Goal: Task Accomplishment & Management: Use online tool/utility

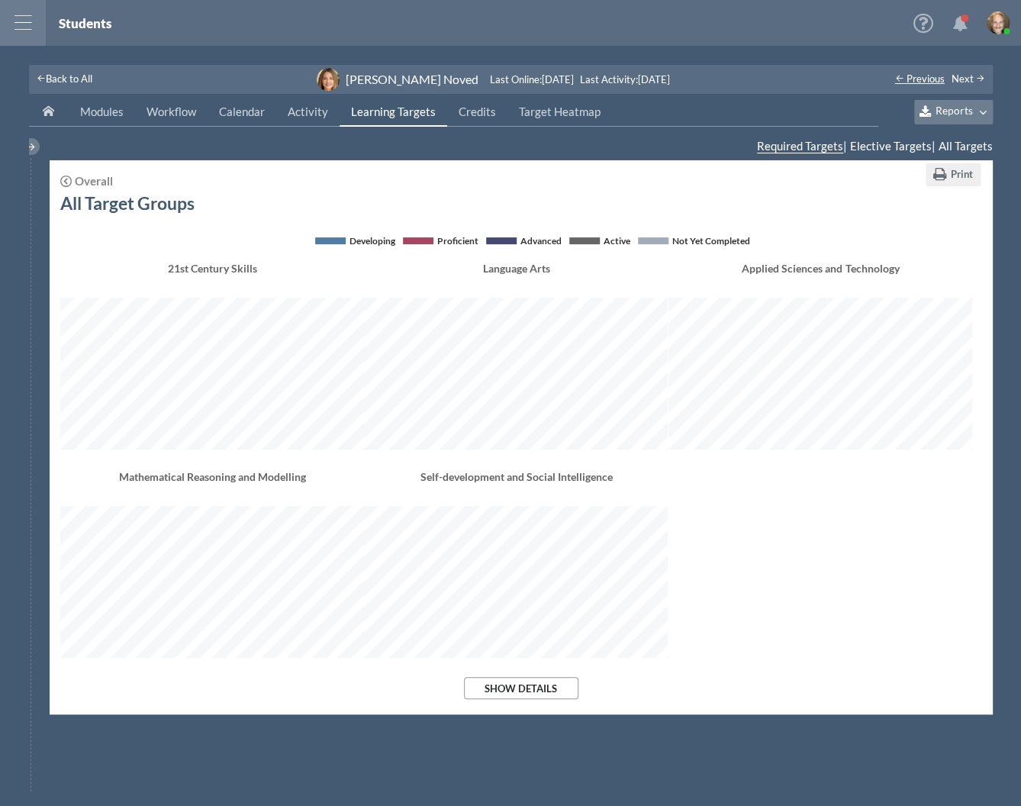
click at [922, 79] on span "Previous" at bounding box center [926, 79] width 38 height 12
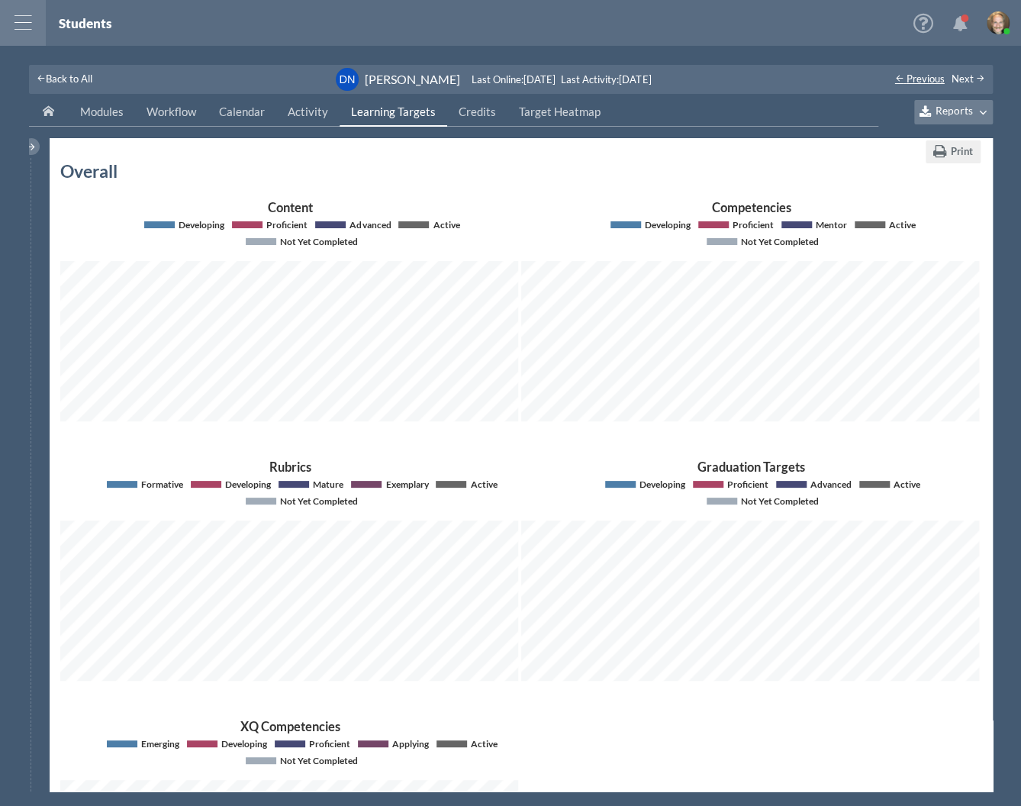
scroll to position [221, 458]
click at [922, 79] on span "Previous" at bounding box center [926, 79] width 38 height 12
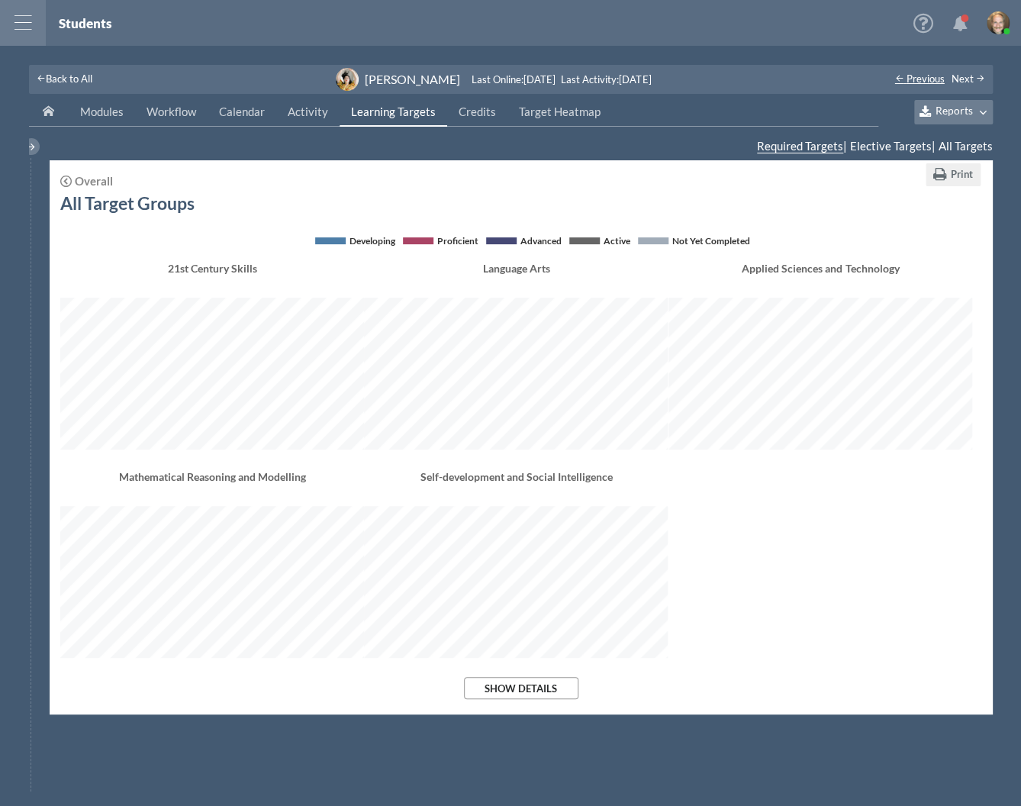
click at [922, 79] on span "Previous" at bounding box center [926, 79] width 38 height 12
click at [69, 77] on span "Back to All" at bounding box center [69, 79] width 47 height 12
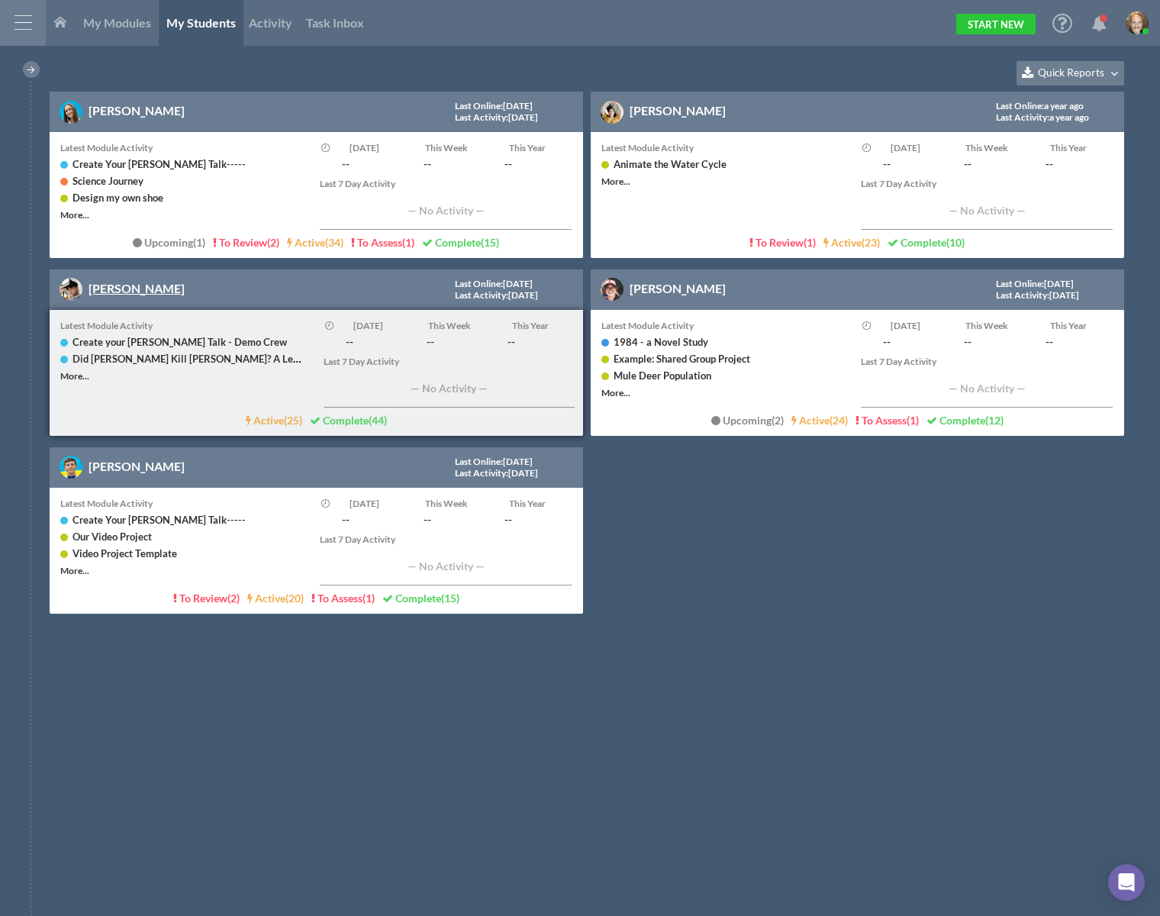
click at [105, 282] on link "[PERSON_NAME]" at bounding box center [137, 288] width 96 height 15
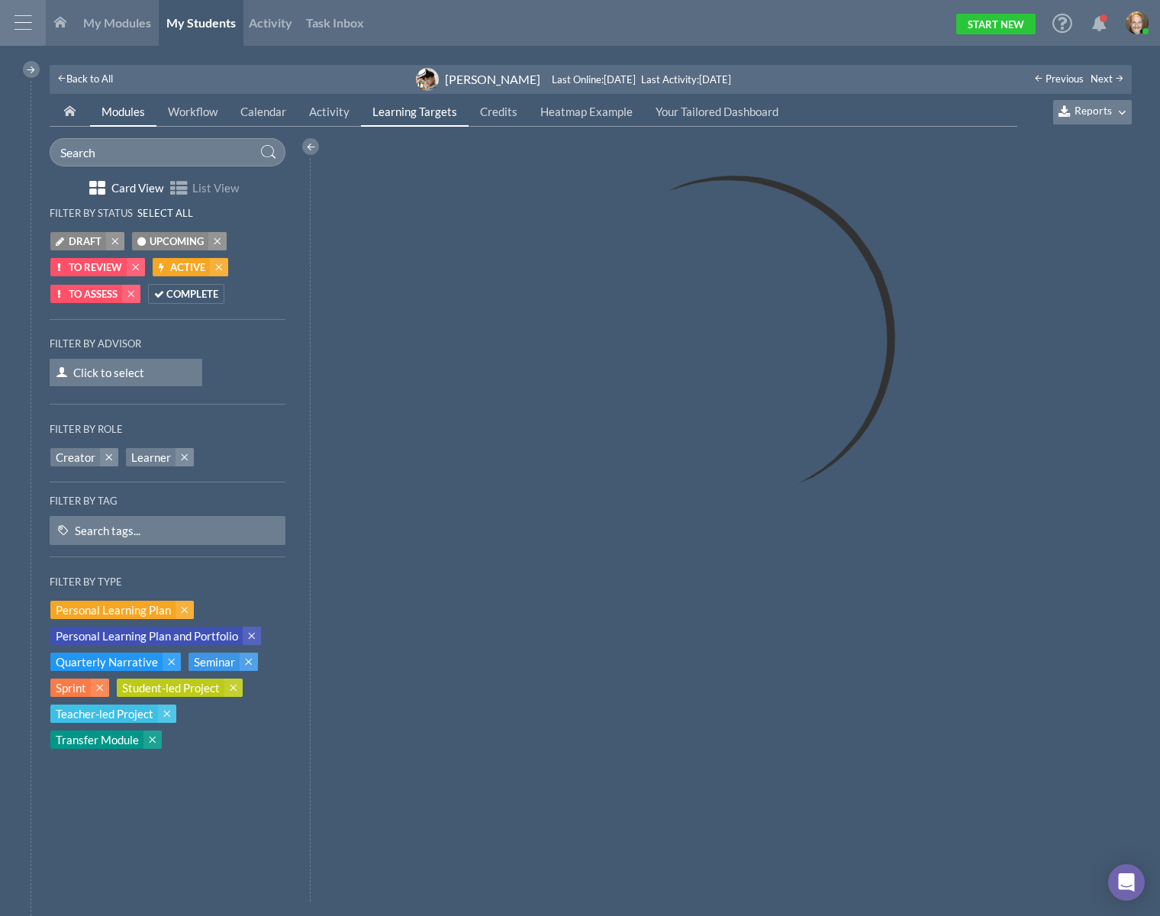
click at [402, 108] on span "Learning Targets" at bounding box center [415, 112] width 85 height 14
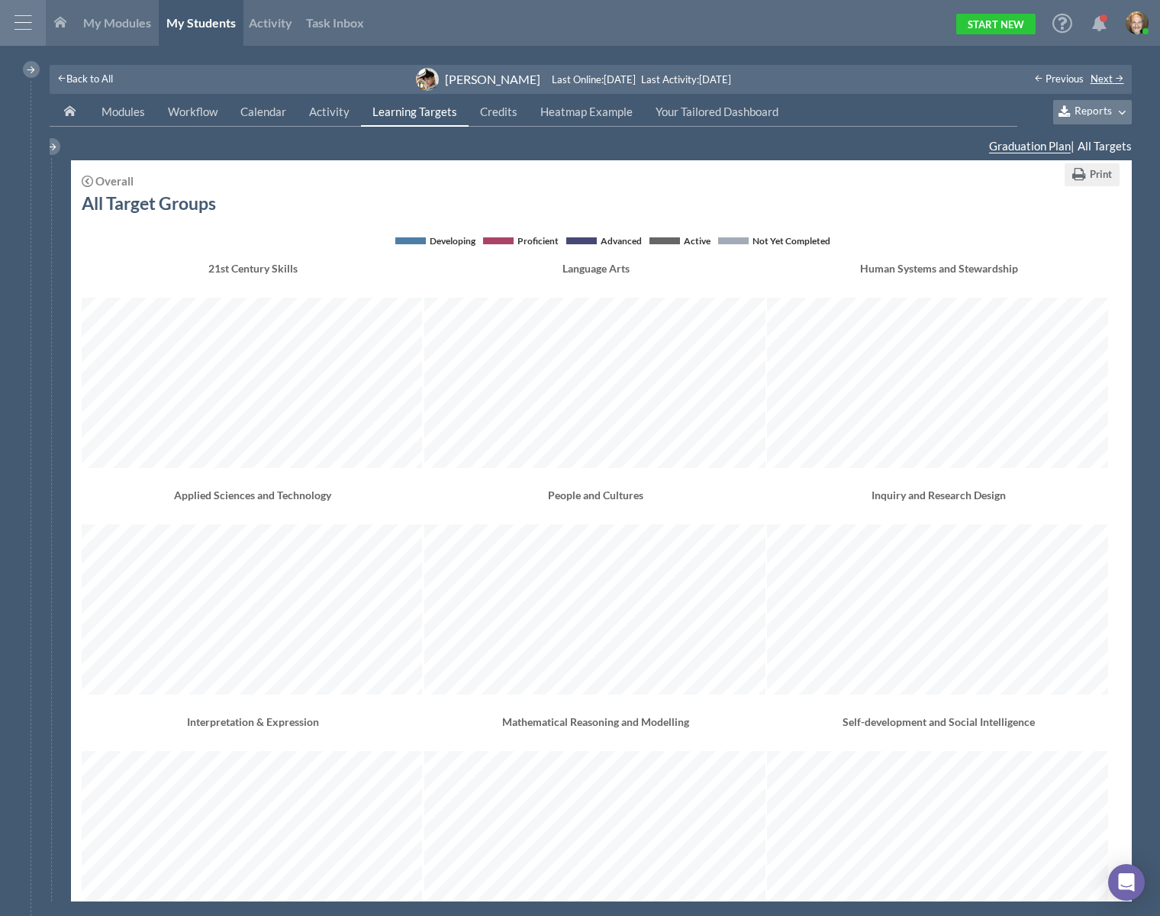
click at [1109, 79] on span "Next" at bounding box center [1102, 79] width 22 height 12
click at [1113, 111] on icon at bounding box center [1119, 112] width 15 height 14
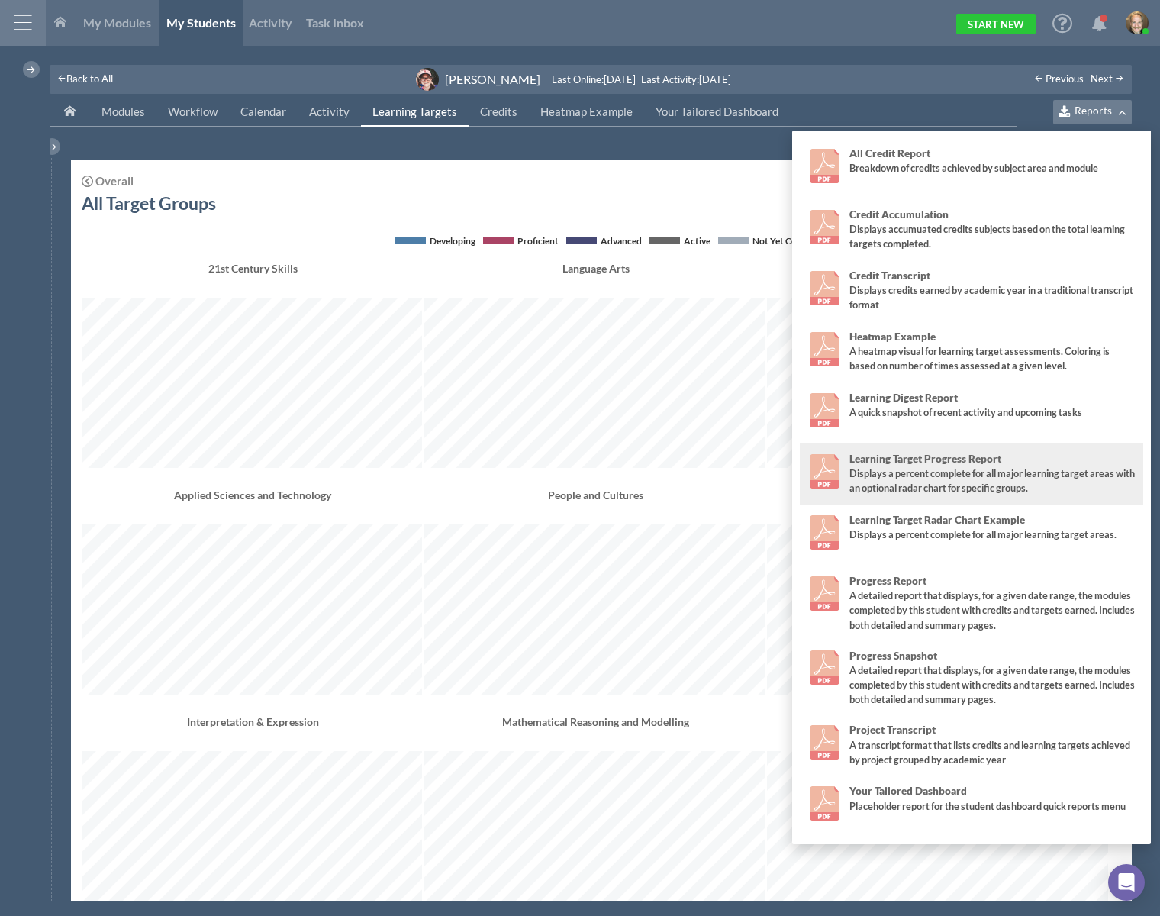
click at [993, 497] on link "Learning Target Progress Report Displays a percent complete for all major learn…" at bounding box center [972, 473] width 344 height 61
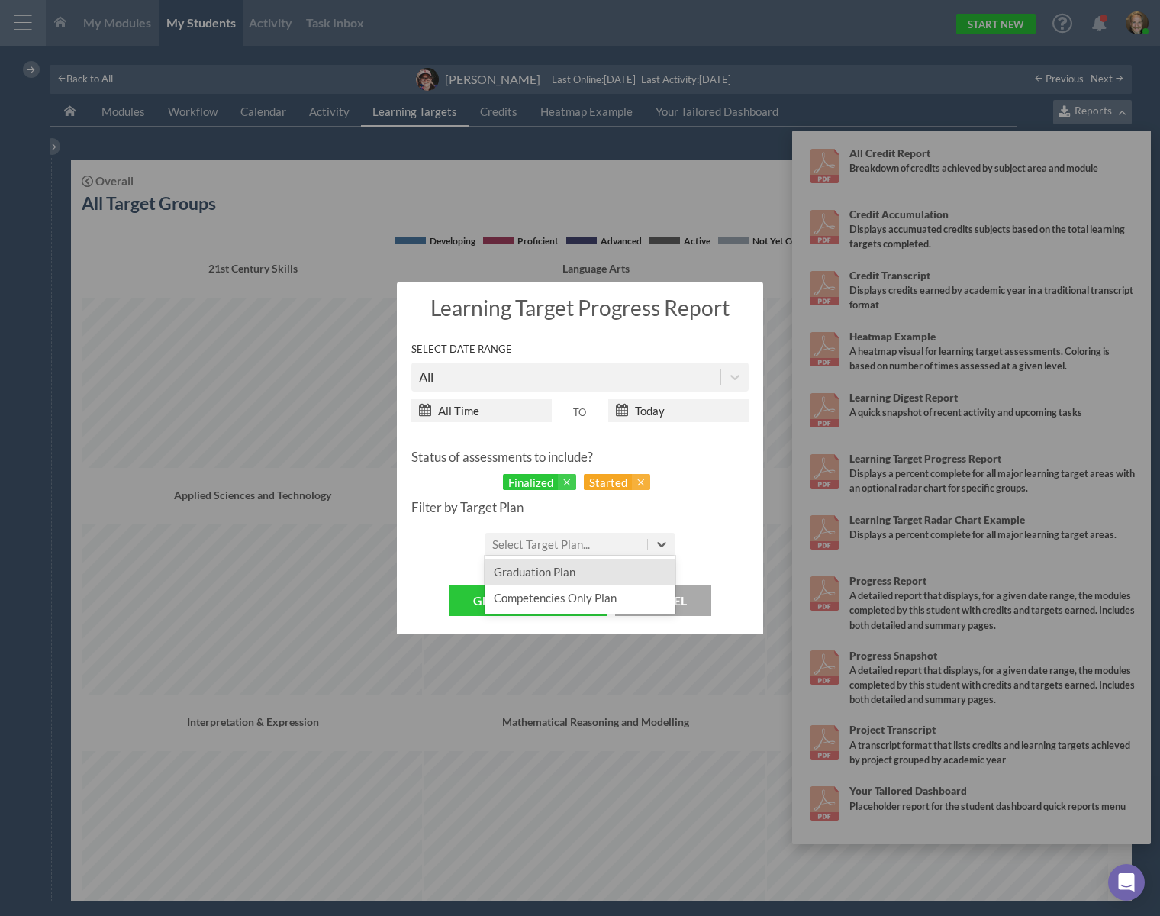
click at [576, 534] on div "Select Target Plan..." at bounding box center [566, 544] width 163 height 23
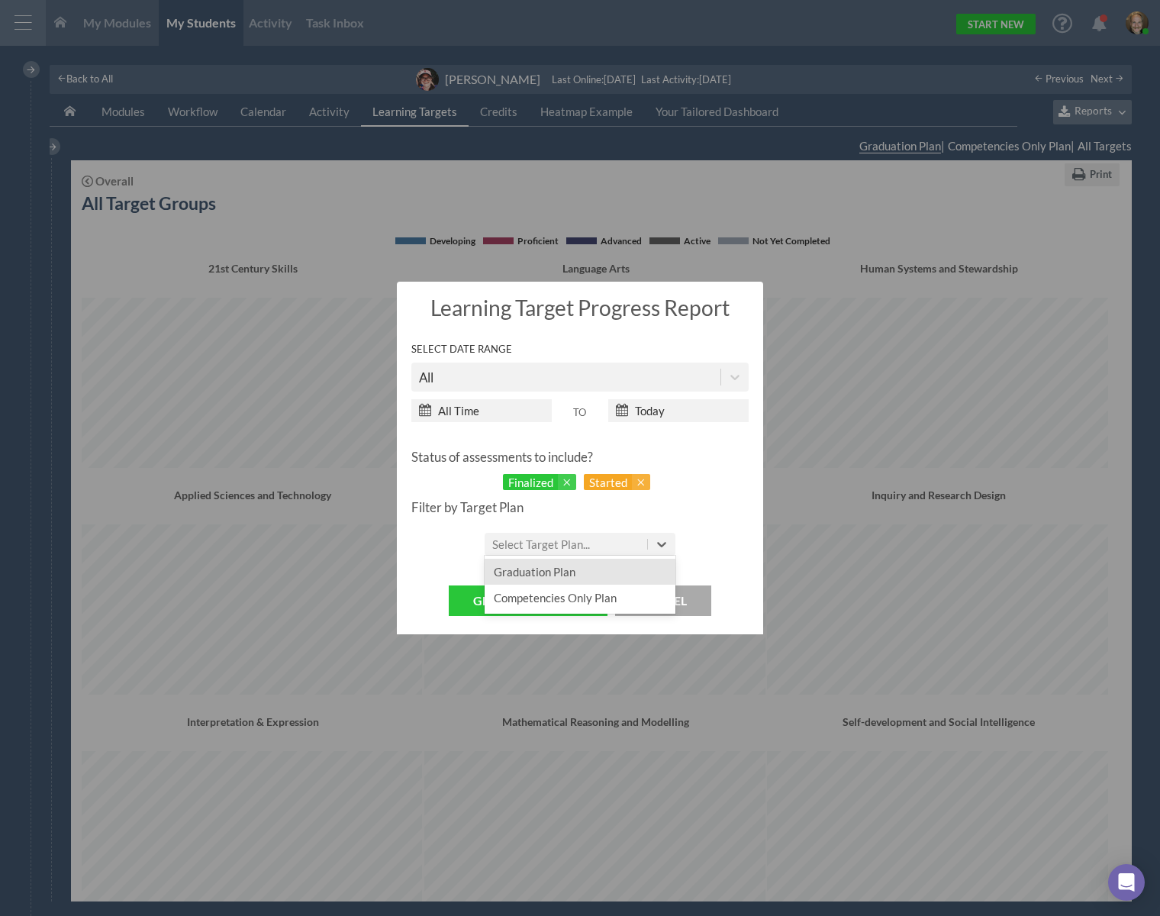
click at [592, 580] on div "Graduation Plan" at bounding box center [580, 572] width 191 height 26
click at [559, 601] on button "Generate Report" at bounding box center [528, 600] width 159 height 31
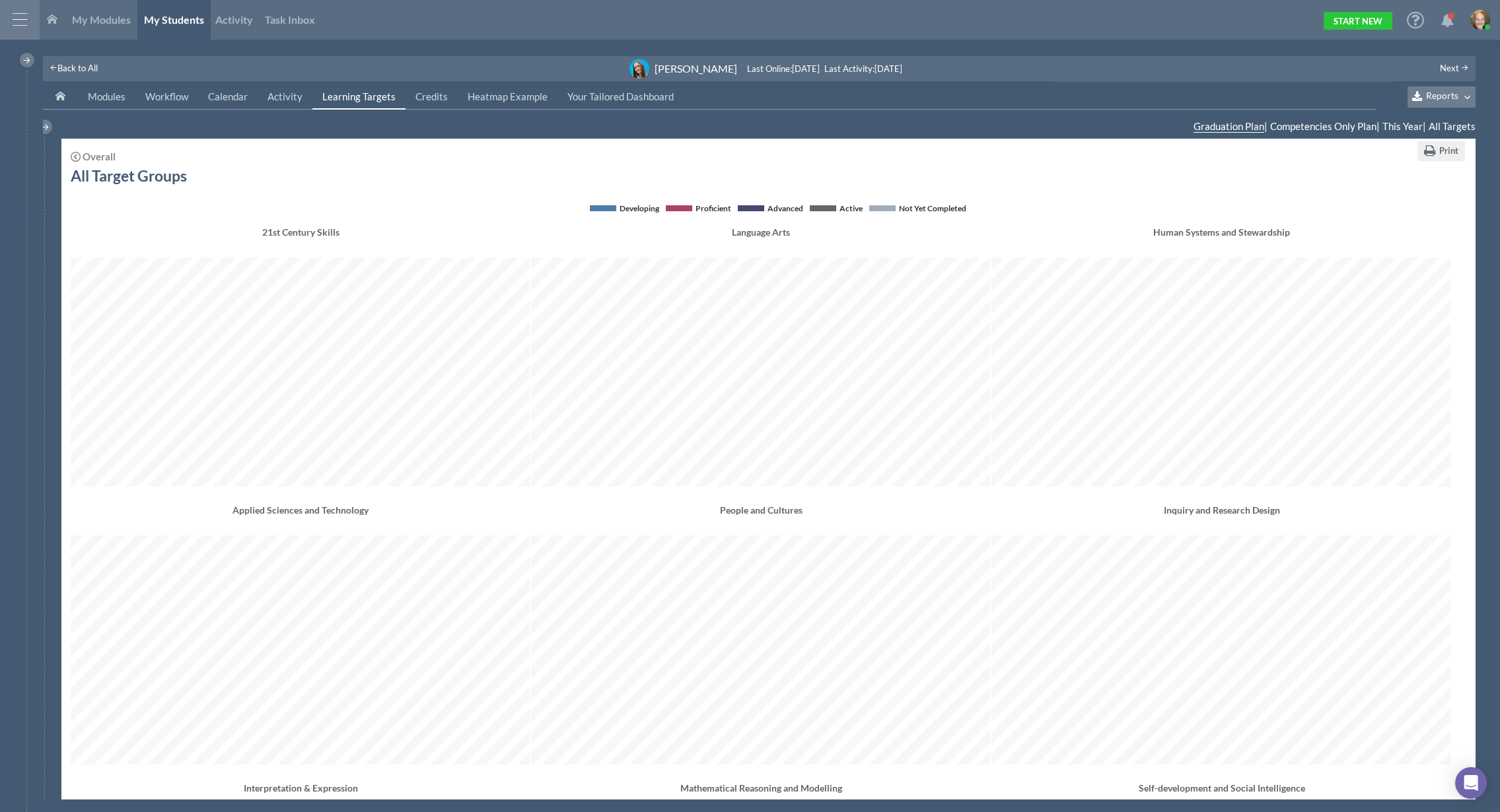
click at [1087, 66] on div "Ayesha Pena Last Online : 23 days ago Last Activity : 2 months ago" at bounding box center [766, 68] width 1064 height 20
